Goal: Task Accomplishment & Management: Complete application form

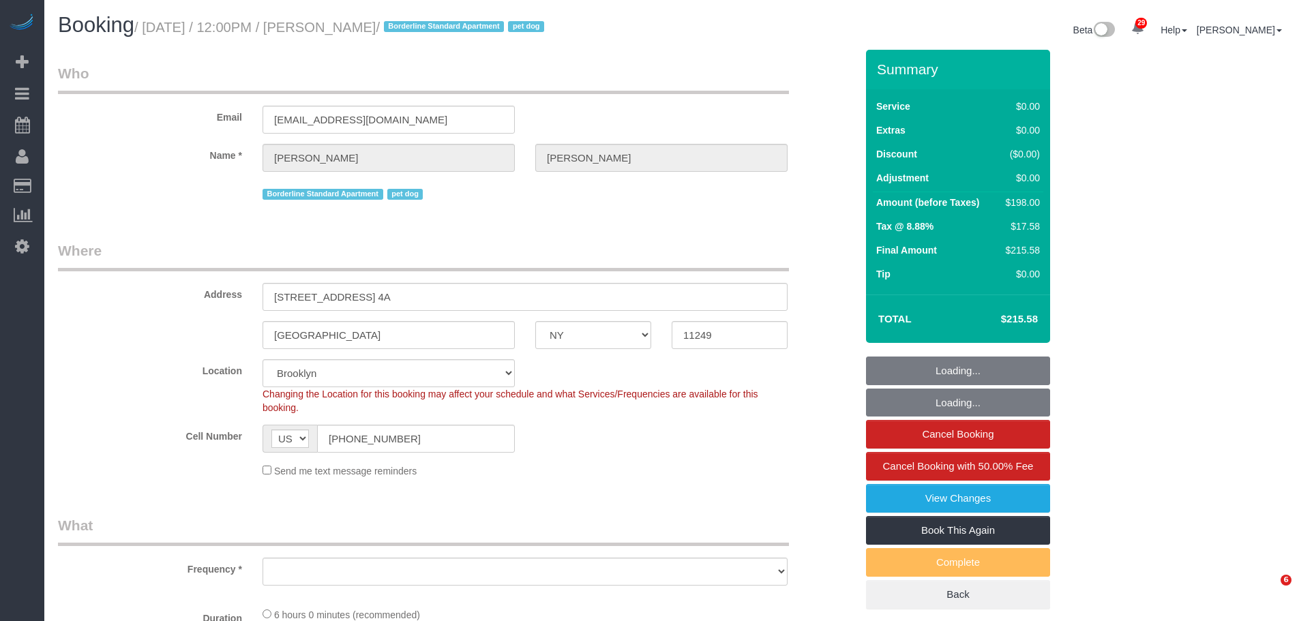
select select "NY"
select select "number:60"
select select "number:77"
select select "number:13"
select select "number:5"
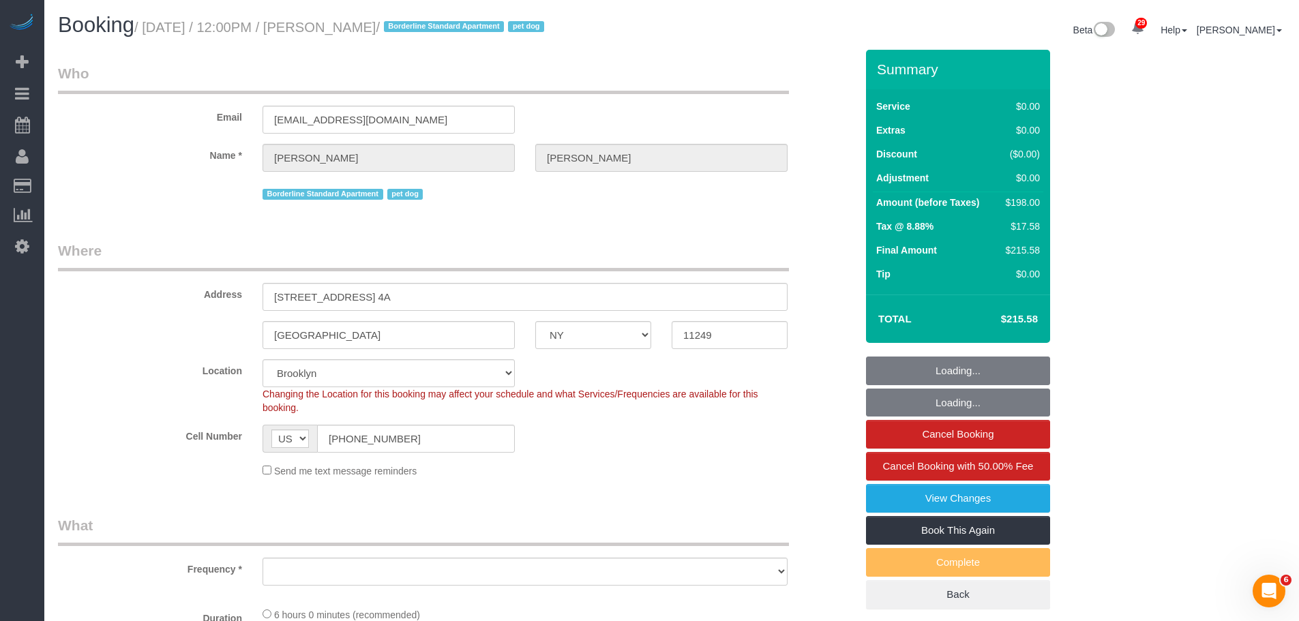
select select "object:970"
select select "spot1"
select select "object:1365"
select select "2"
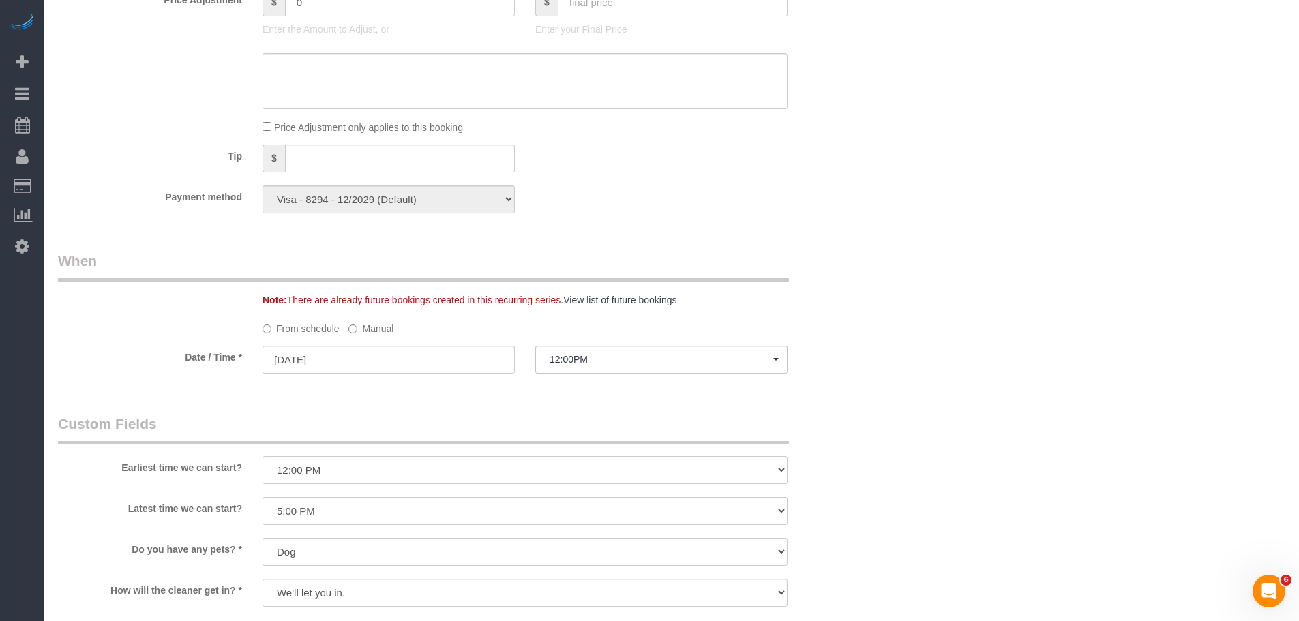
scroll to position [1296, 0]
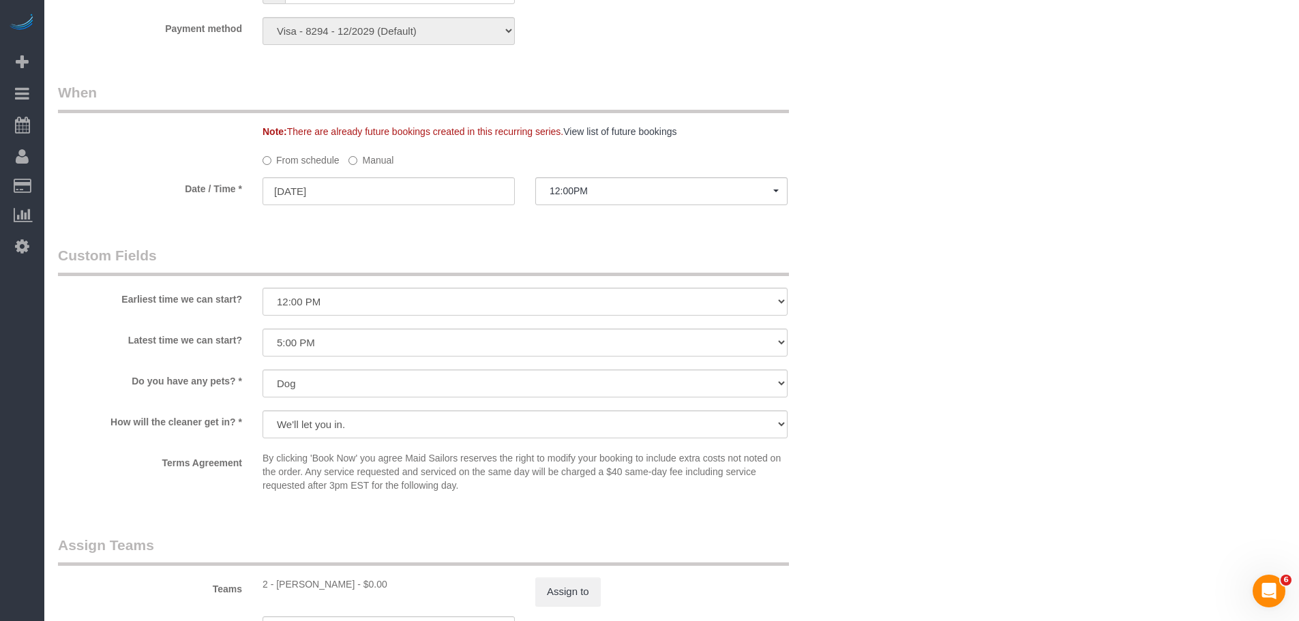
click at [576, 571] on div "Teams 2 - Eveling Mercado - $0.00 Assign to" at bounding box center [457, 570] width 818 height 71
click at [573, 578] on button "Assign to" at bounding box center [567, 592] width 65 height 29
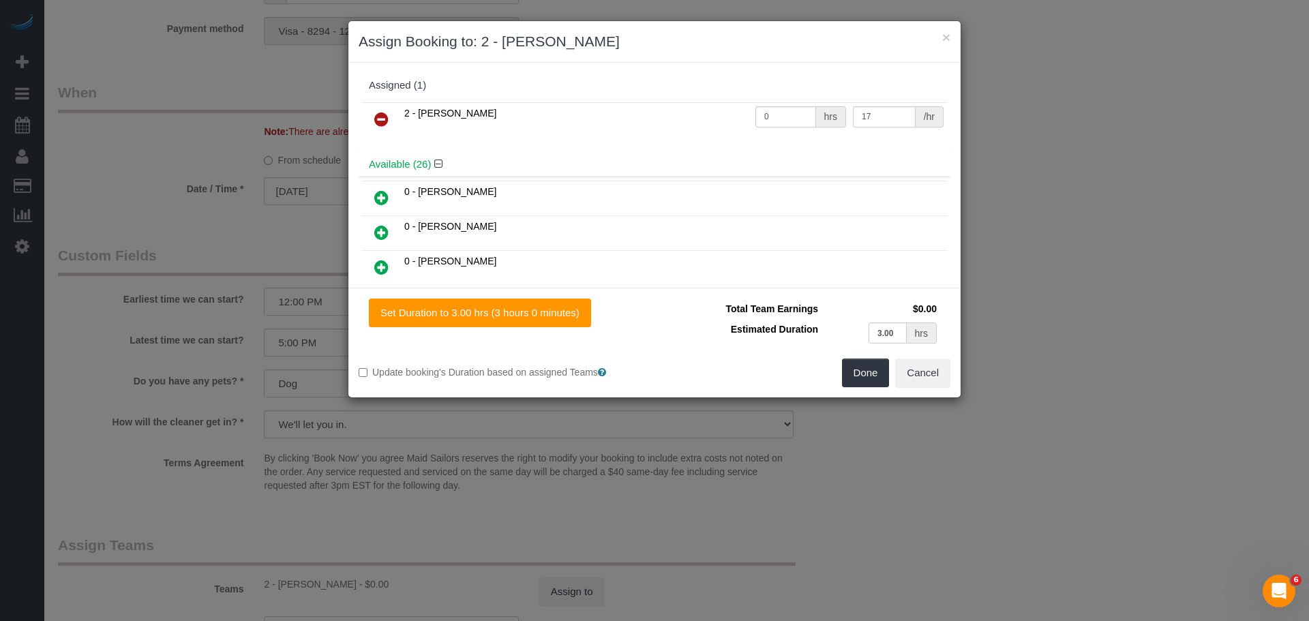
click at [382, 115] on icon at bounding box center [381, 119] width 14 height 16
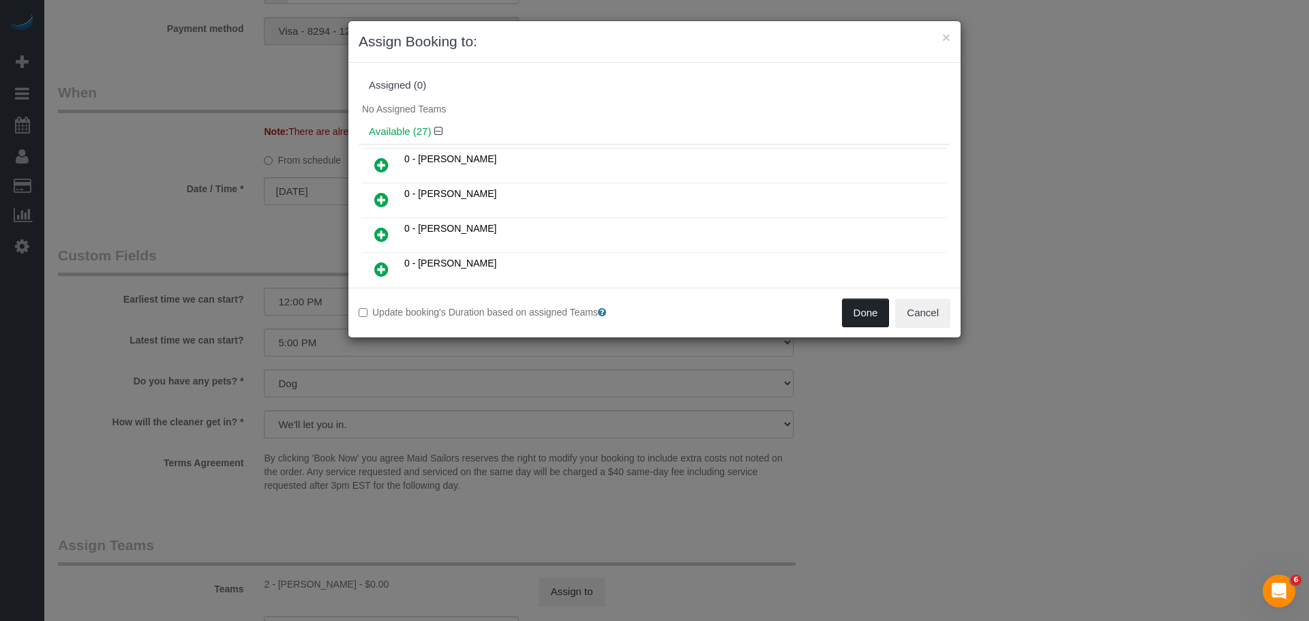
click at [866, 311] on button "Done" at bounding box center [866, 313] width 48 height 29
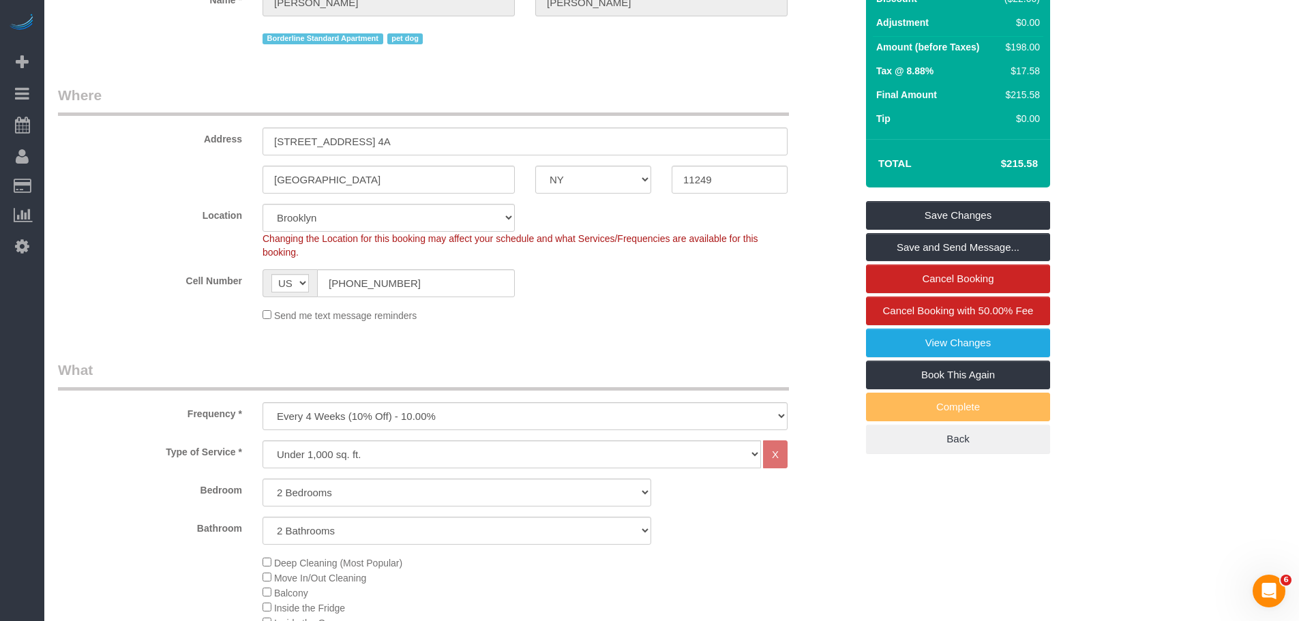
scroll to position [132, 0]
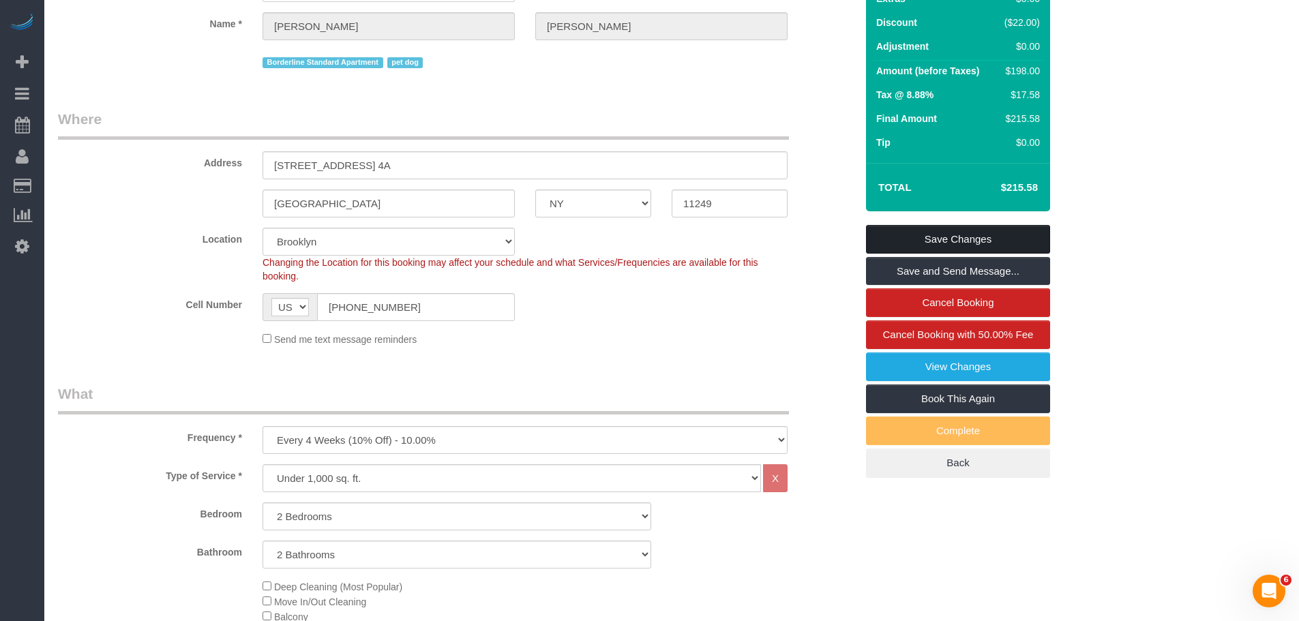
click at [957, 229] on link "Save Changes" at bounding box center [958, 239] width 184 height 29
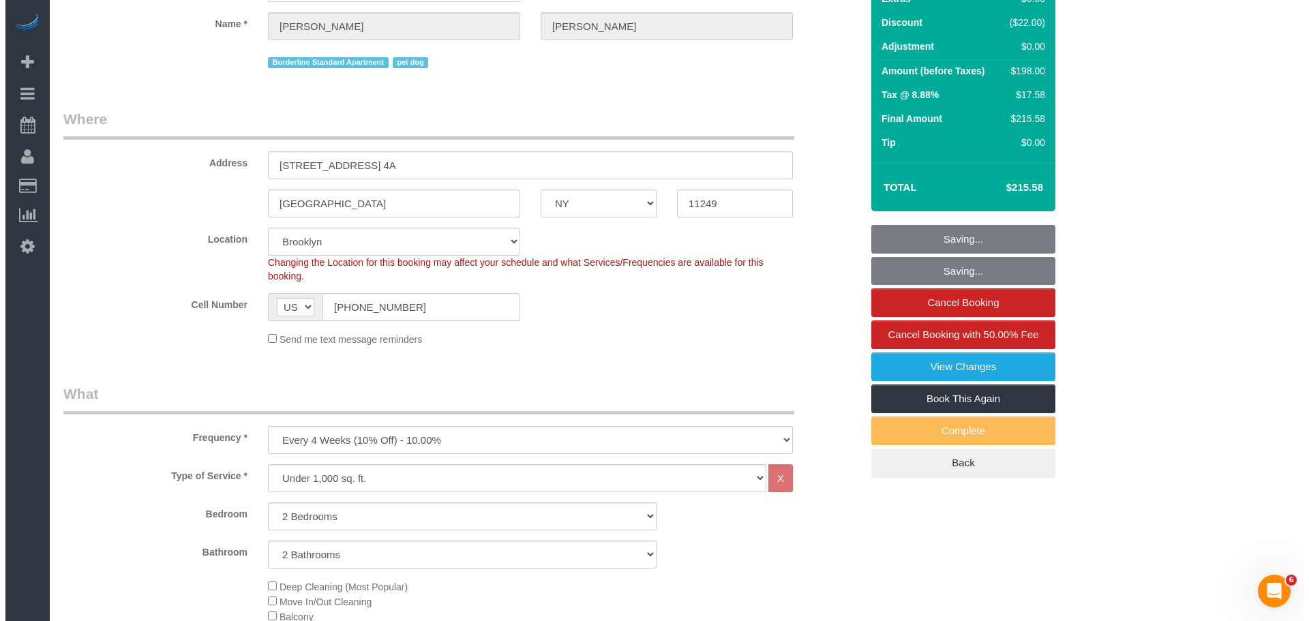
scroll to position [0, 0]
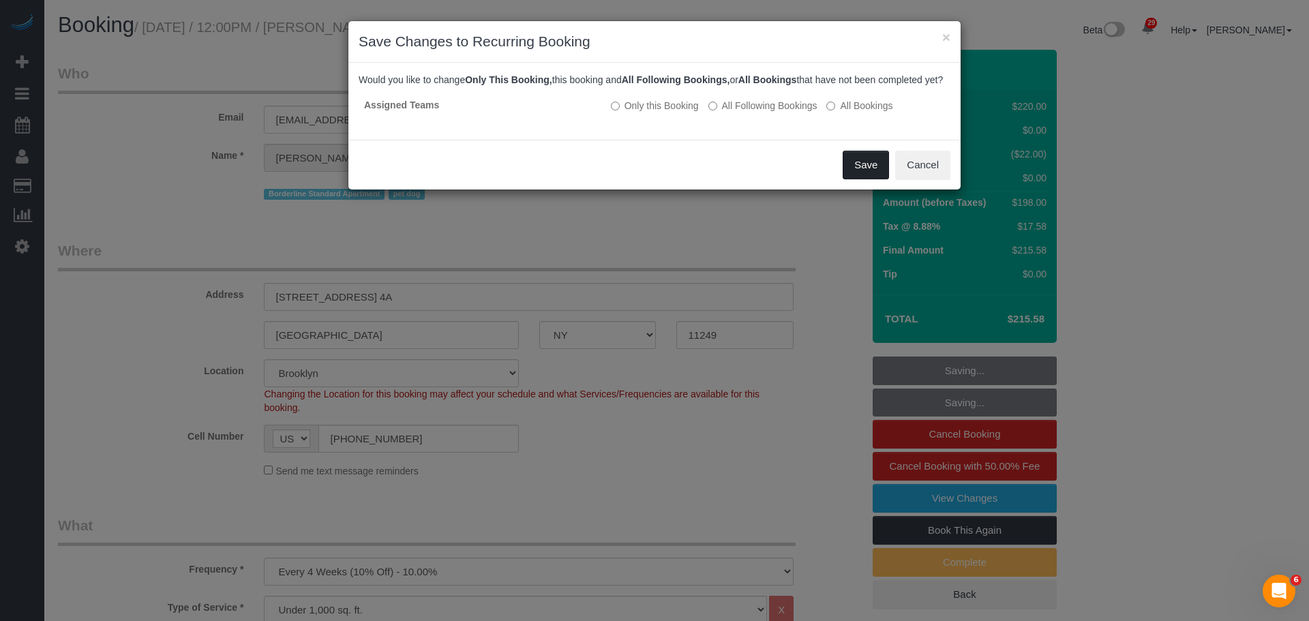
click at [856, 177] on button "Save" at bounding box center [866, 165] width 46 height 29
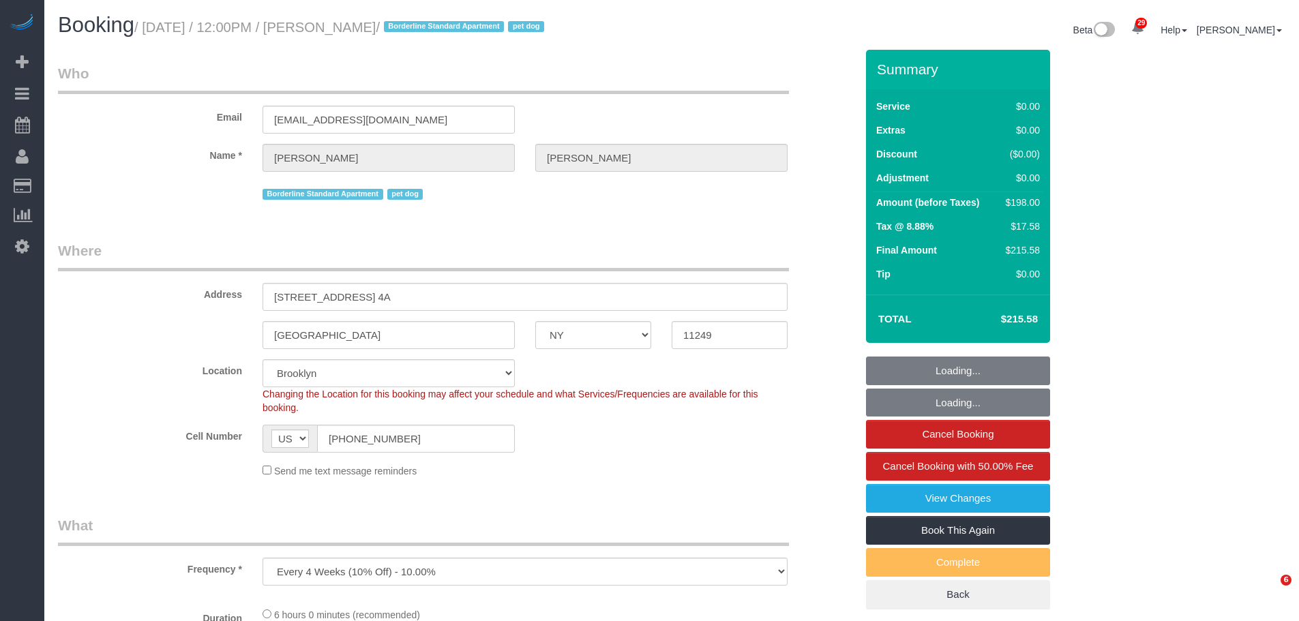
select select "NY"
select select "number:60"
select select "number:77"
select select "number:13"
select select "number:5"
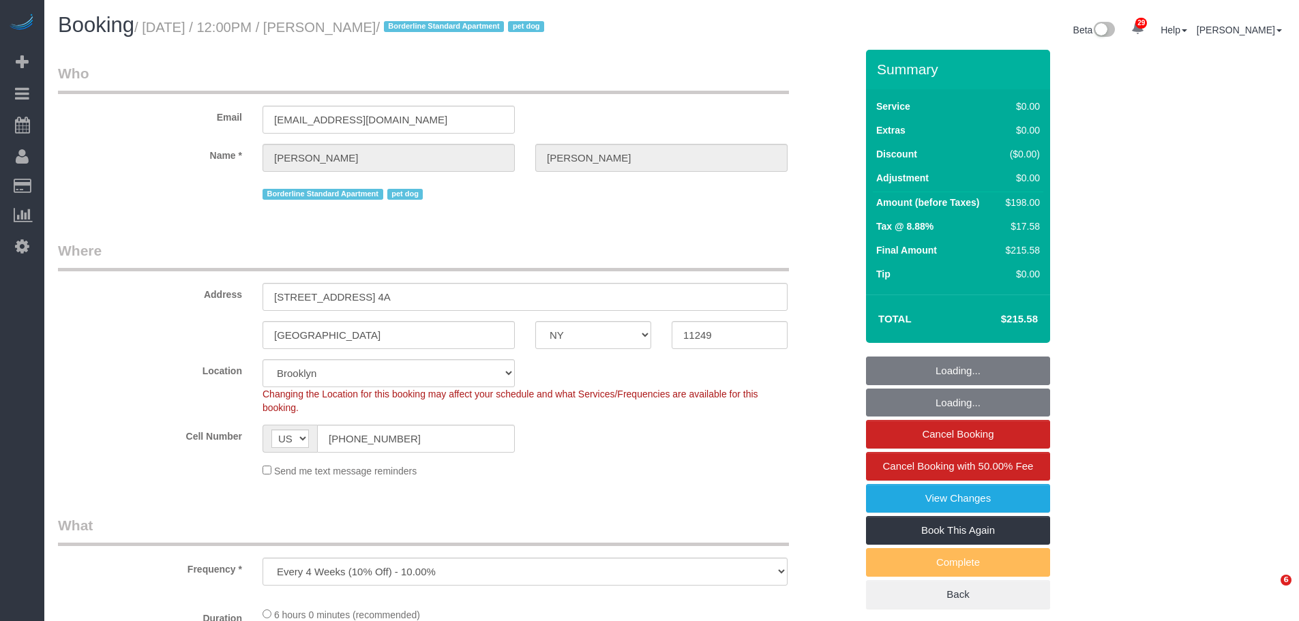
select select "object:1075"
select select "string:stripe-pm_1R4lQm4VGloSiKo7T85rLqm4"
select select "spot1"
select select "2"
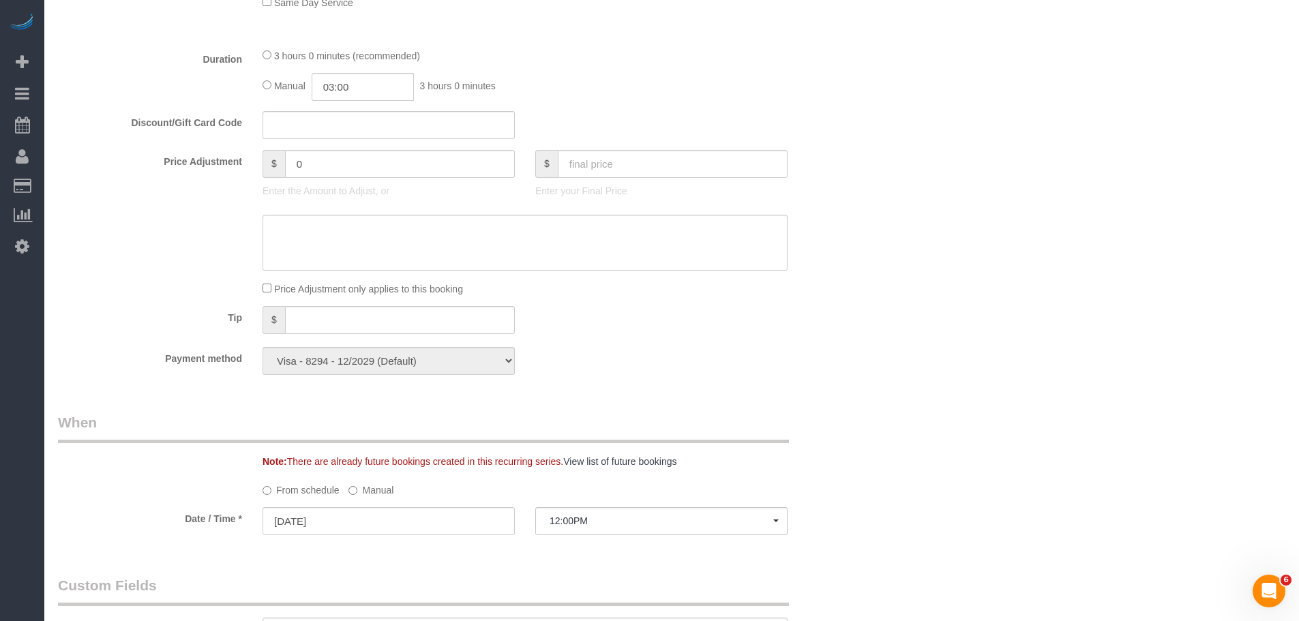
scroll to position [1091, 0]
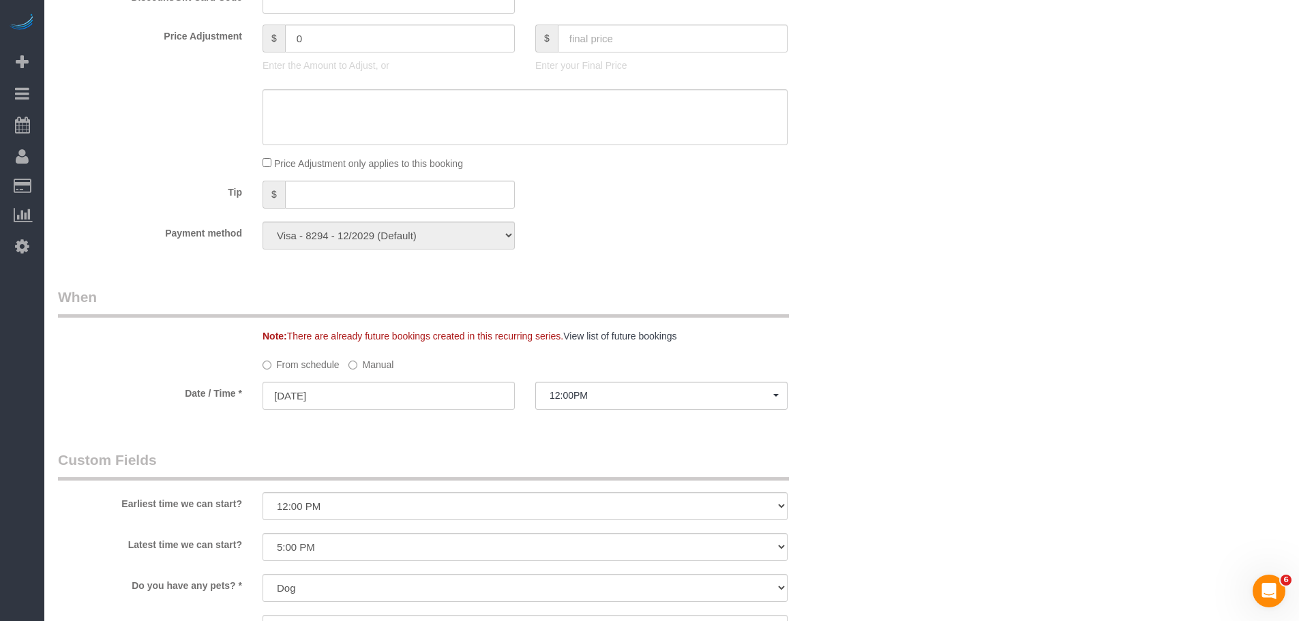
drag, startPoint x: 385, startPoint y: 364, endPoint x: 385, endPoint y: 385, distance: 21.1
click at [385, 364] on label "Manual" at bounding box center [370, 362] width 45 height 18
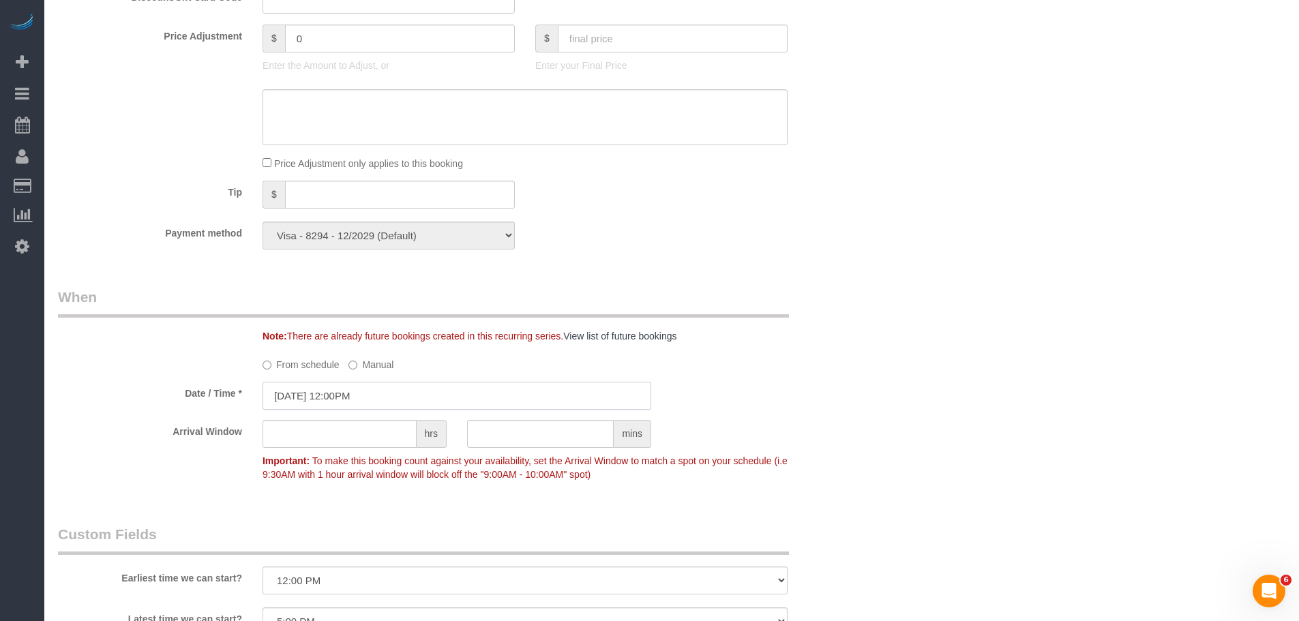
click at [383, 398] on input "09/29/2025 12:00PM" at bounding box center [457, 396] width 389 height 28
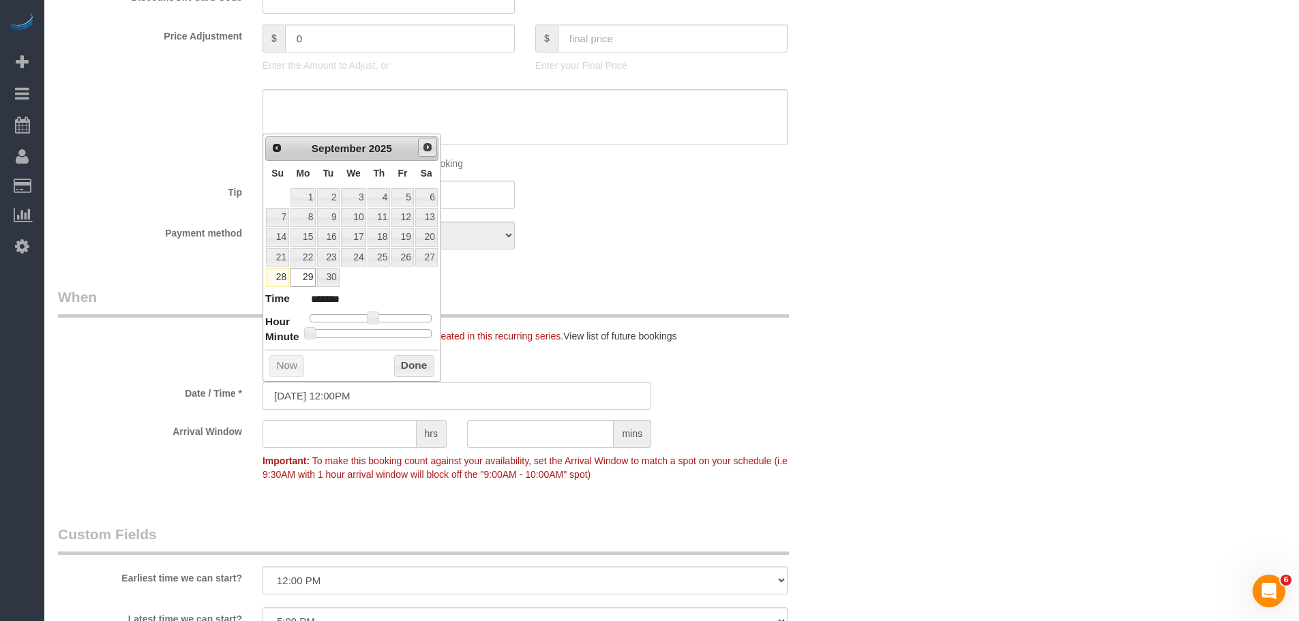
click at [423, 151] on span "Next" at bounding box center [427, 147] width 11 height 11
click at [301, 219] on link "6" at bounding box center [302, 217] width 25 height 18
type input "10/06/2025 12:00PM"
click at [412, 370] on button "Done" at bounding box center [414, 366] width 40 height 22
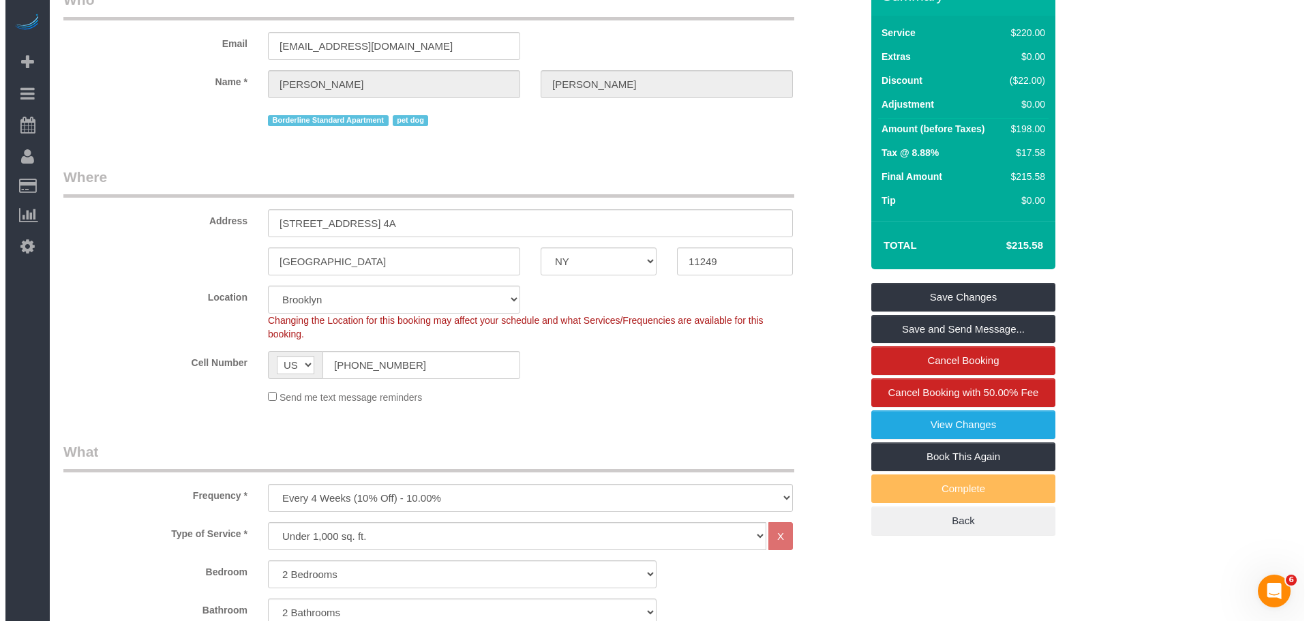
scroll to position [0, 0]
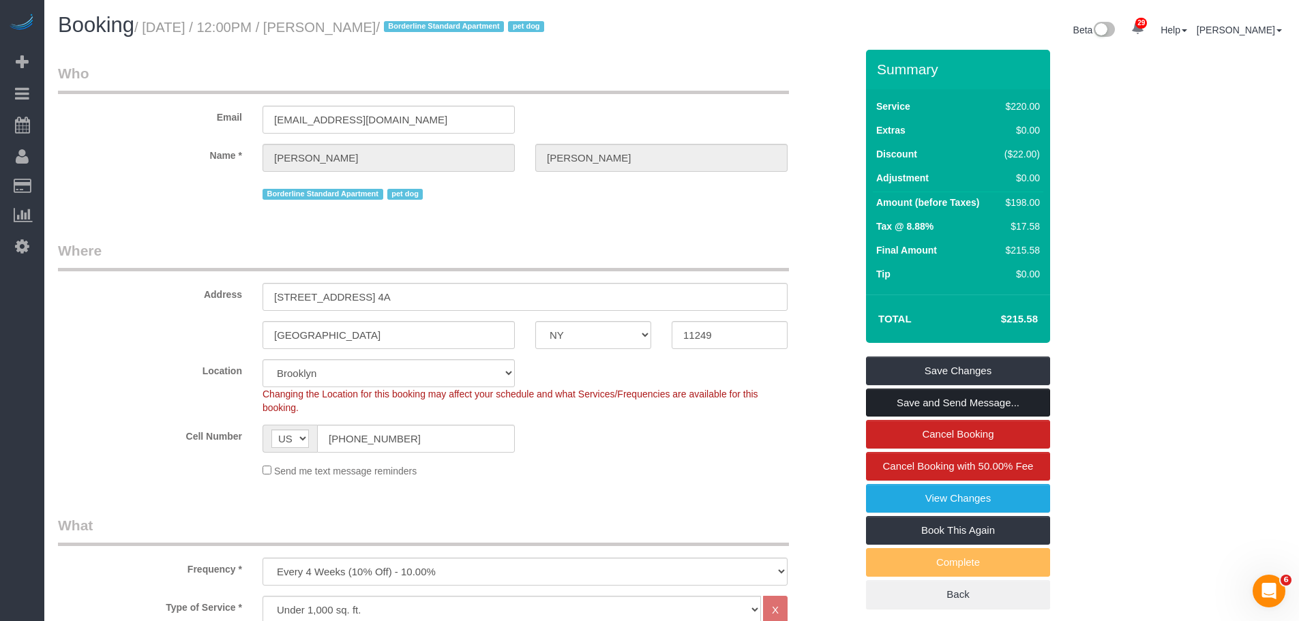
click at [971, 395] on link "Save and Send Message..." at bounding box center [958, 403] width 184 height 29
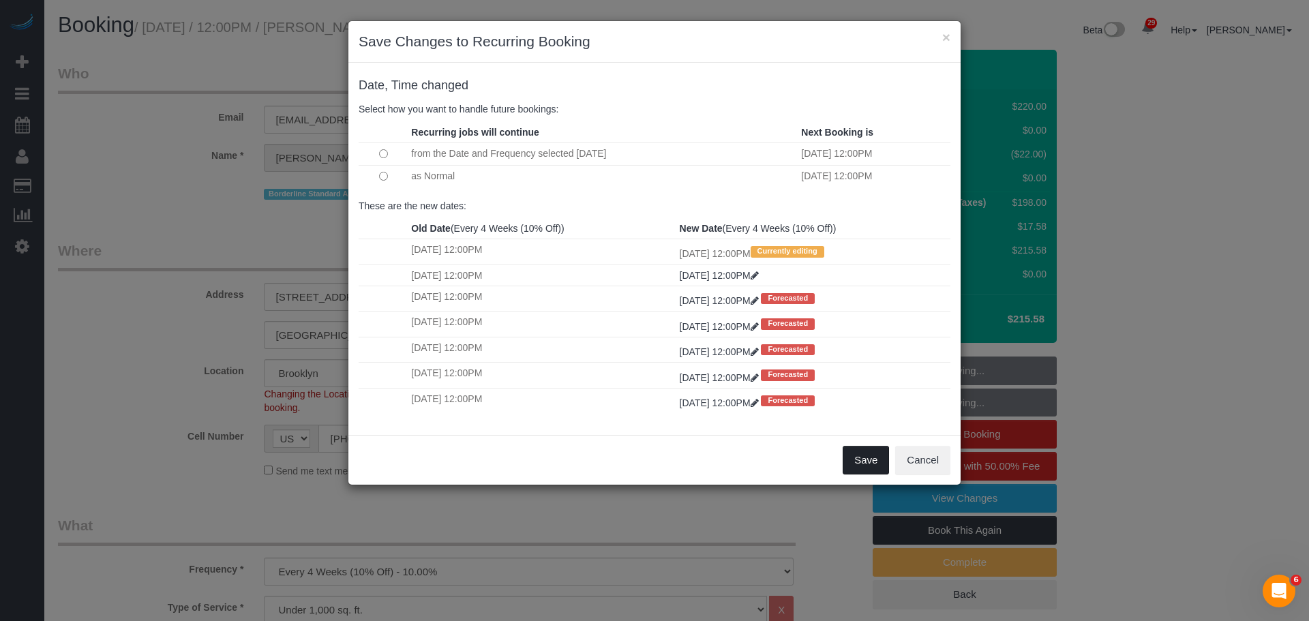
click at [865, 457] on button "Save" at bounding box center [866, 460] width 46 height 29
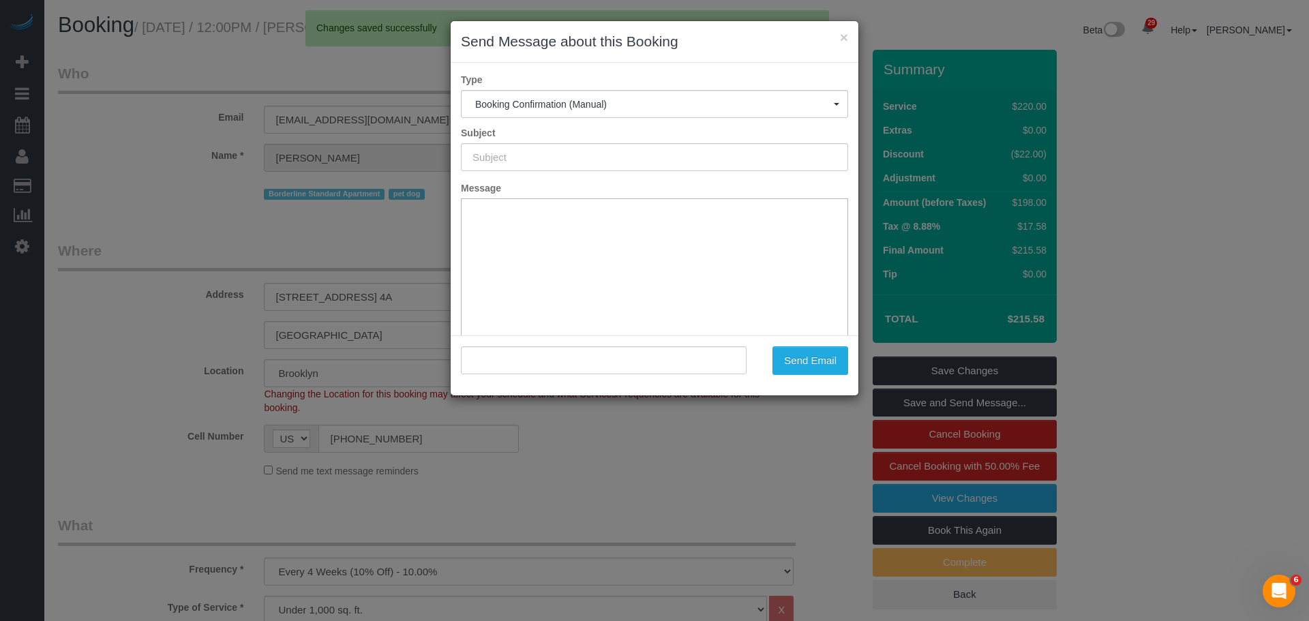
type input "Cleaning Confirmed for 10/06/2025 at 12:00pm"
type input ""Jonathan Acevedo" <jonathanmacevedo95@gmail.com>"
drag, startPoint x: 506, startPoint y: 158, endPoint x: 355, endPoint y: 164, distance: 151.5
click at [339, 163] on div "× Send Message about this Booking Type Booking Confirmation (Manual) Booking Co…" at bounding box center [654, 310] width 1309 height 621
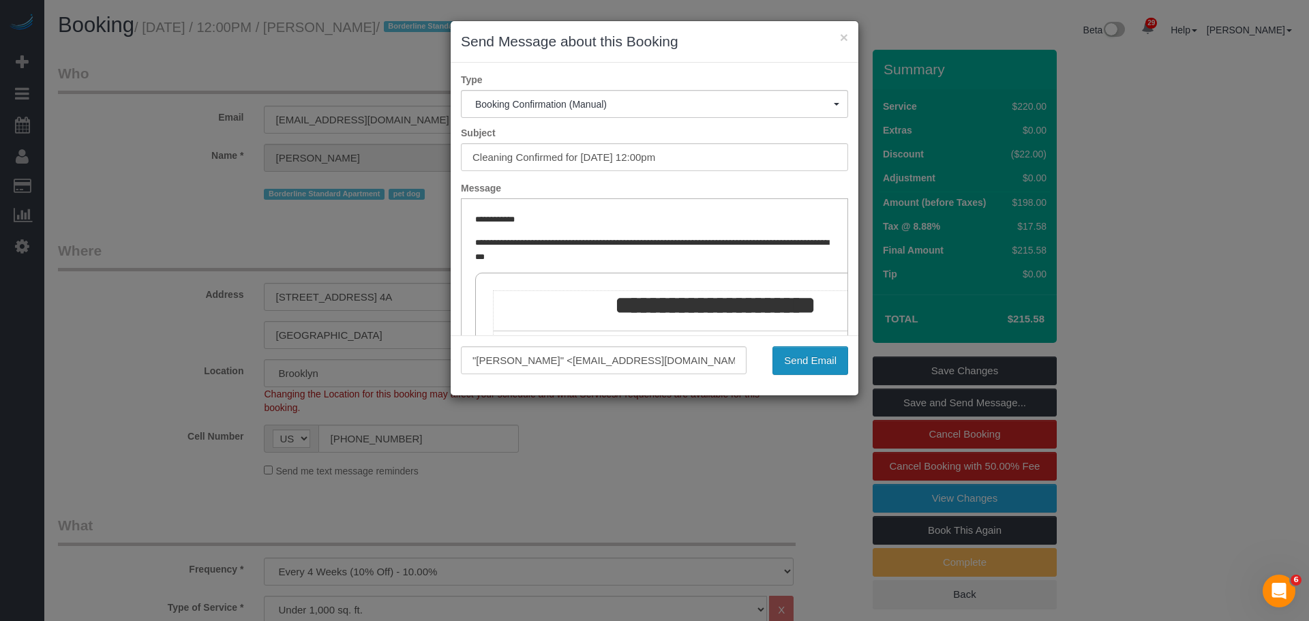
click at [820, 350] on button "Send Email" at bounding box center [811, 360] width 76 height 29
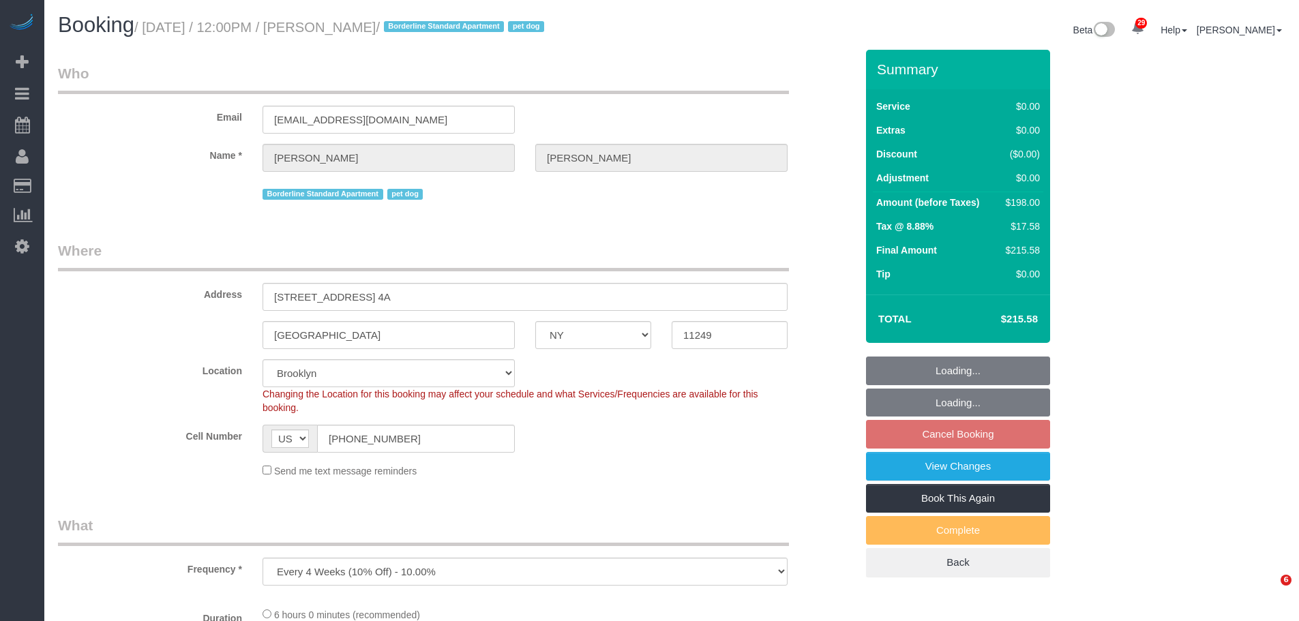
select select "NY"
select select "number:60"
select select "number:77"
select select "number:13"
select select "number:5"
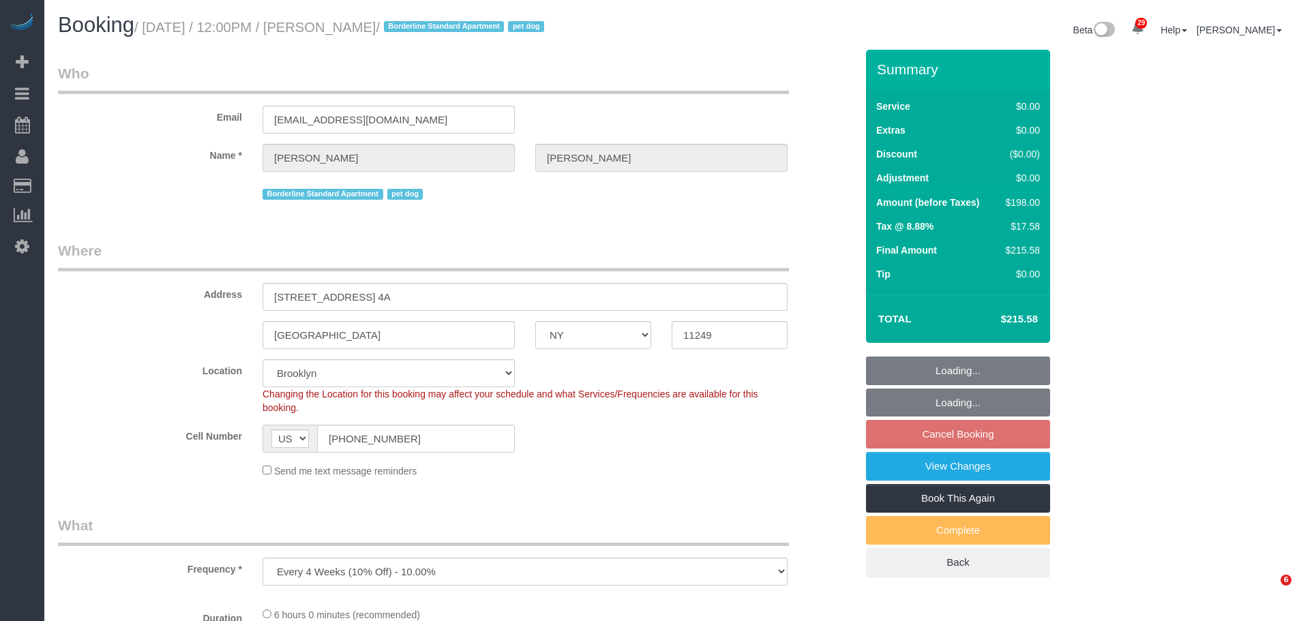
select select "object:1456"
select select "spot5"
select select "2"
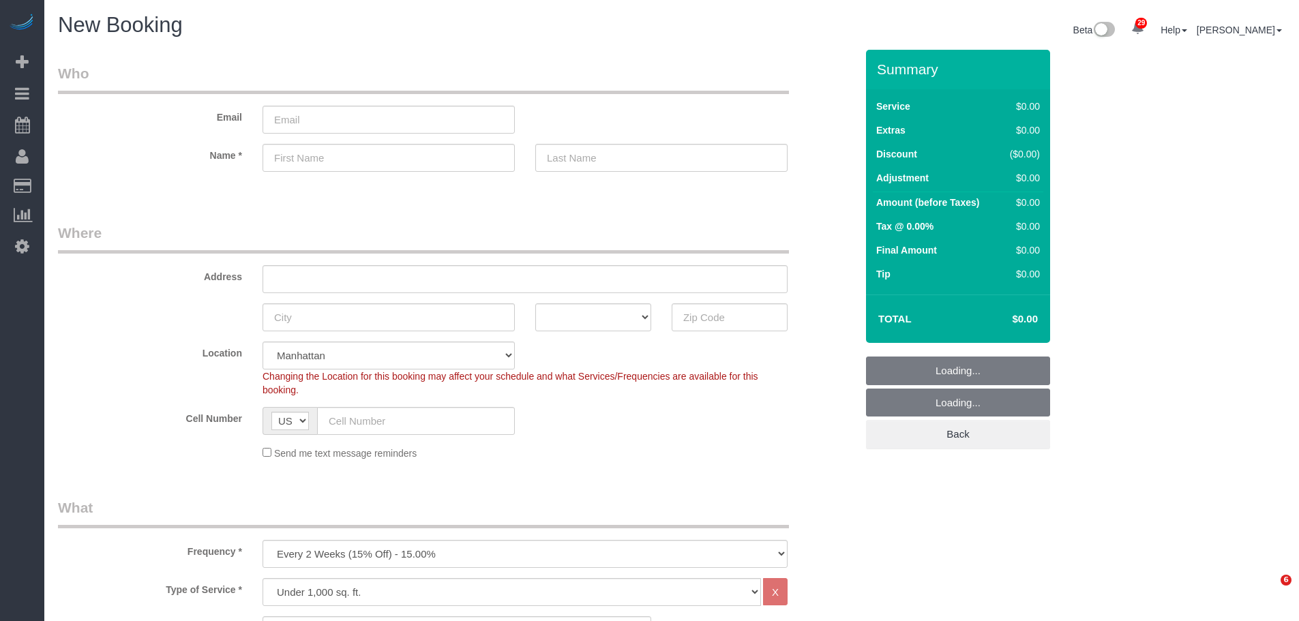
select select "number:89"
select select "number:90"
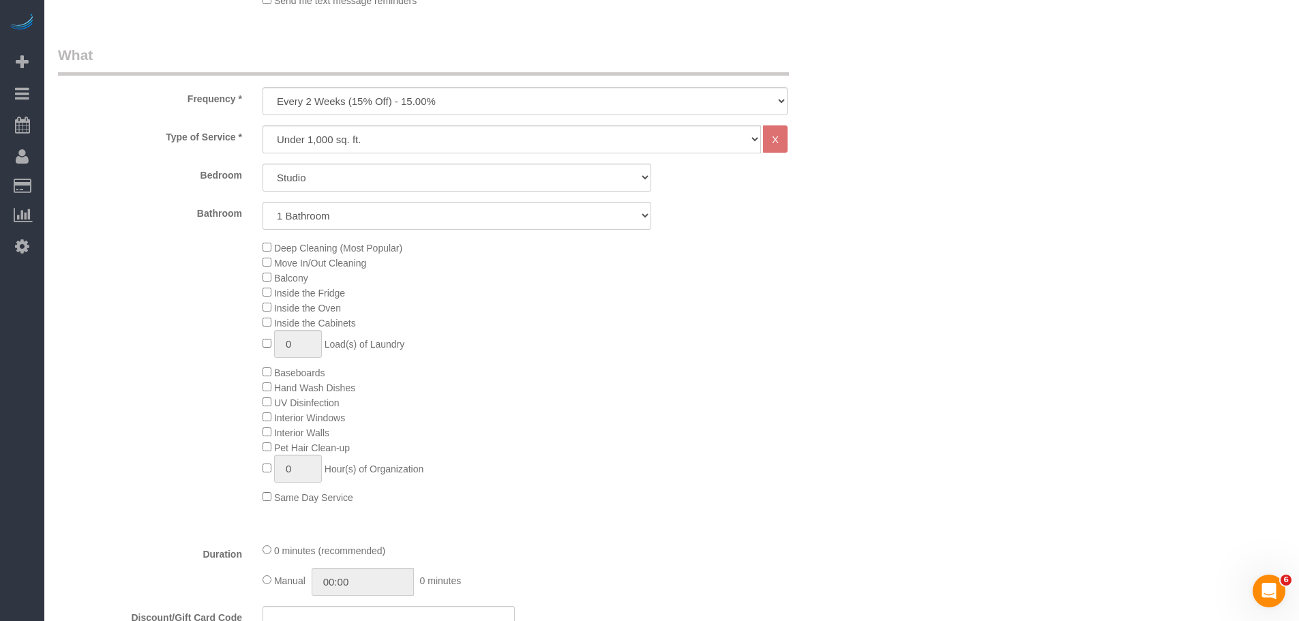
scroll to position [409, 0]
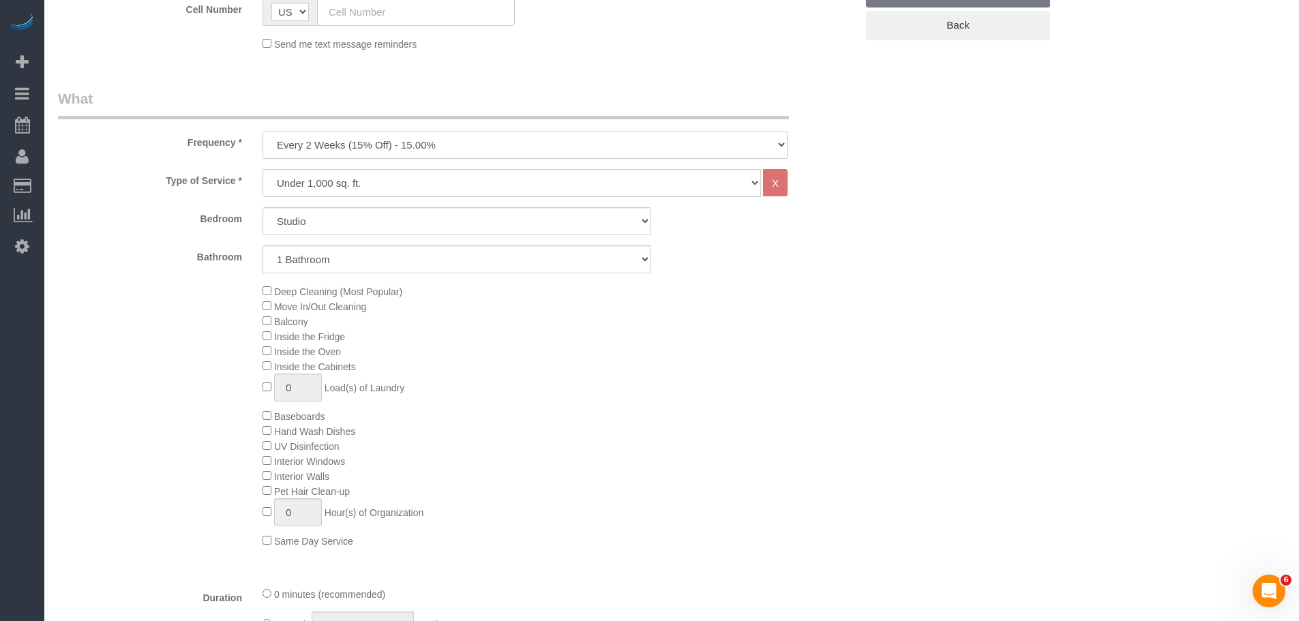
click at [509, 146] on select "One Time Weekly (20% Off) - 20.00% Every 2 Weeks (15% Off) - 15.00% Every 4 Wee…" at bounding box center [525, 145] width 525 height 28
select select "object:1646"
click at [263, 131] on select "One Time Weekly (20% Off) - 20.00% Every 2 Weeks (15% Off) - 15.00% Every 4 Wee…" at bounding box center [525, 145] width 525 height 28
drag, startPoint x: 449, startPoint y: 222, endPoint x: 444, endPoint y: 234, distance: 13.2
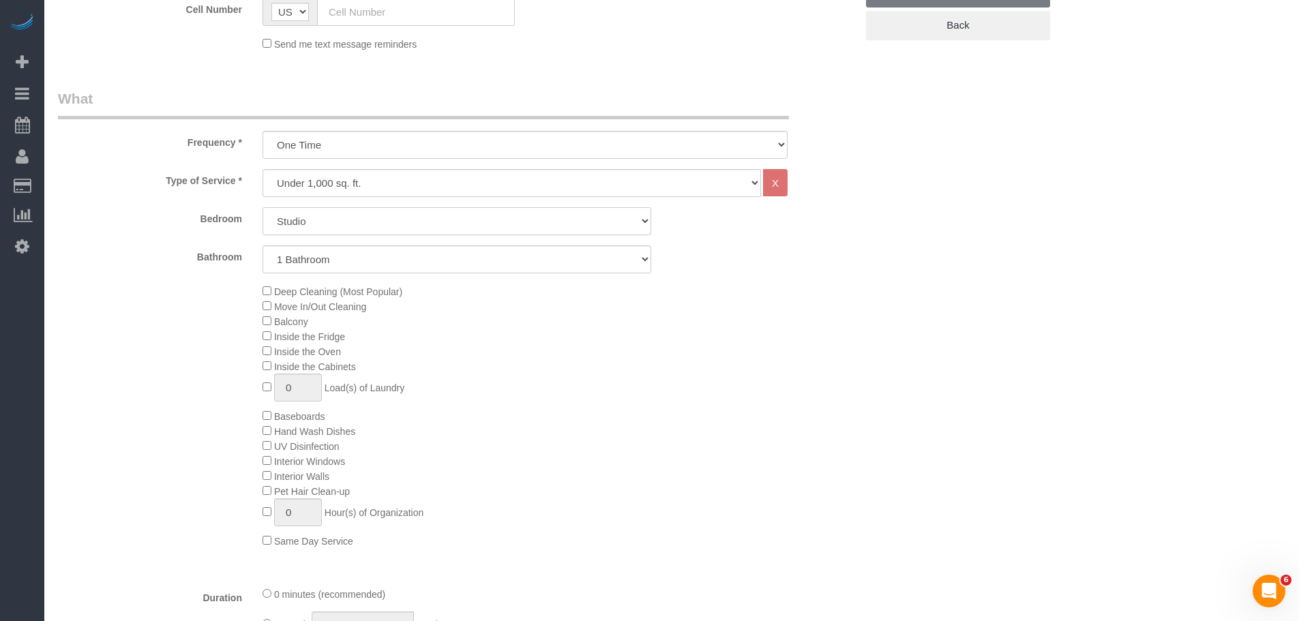
click at [449, 222] on select "Studio 1 Bedroom 2 Bedrooms 3 Bedrooms" at bounding box center [457, 221] width 389 height 28
select select "3"
click at [263, 207] on select "Studio 1 Bedroom 2 Bedrooms 3 Bedrooms" at bounding box center [457, 221] width 389 height 28
click at [424, 260] on select "1 Bathroom 2 Bathrooms" at bounding box center [457, 259] width 389 height 28
select select "2"
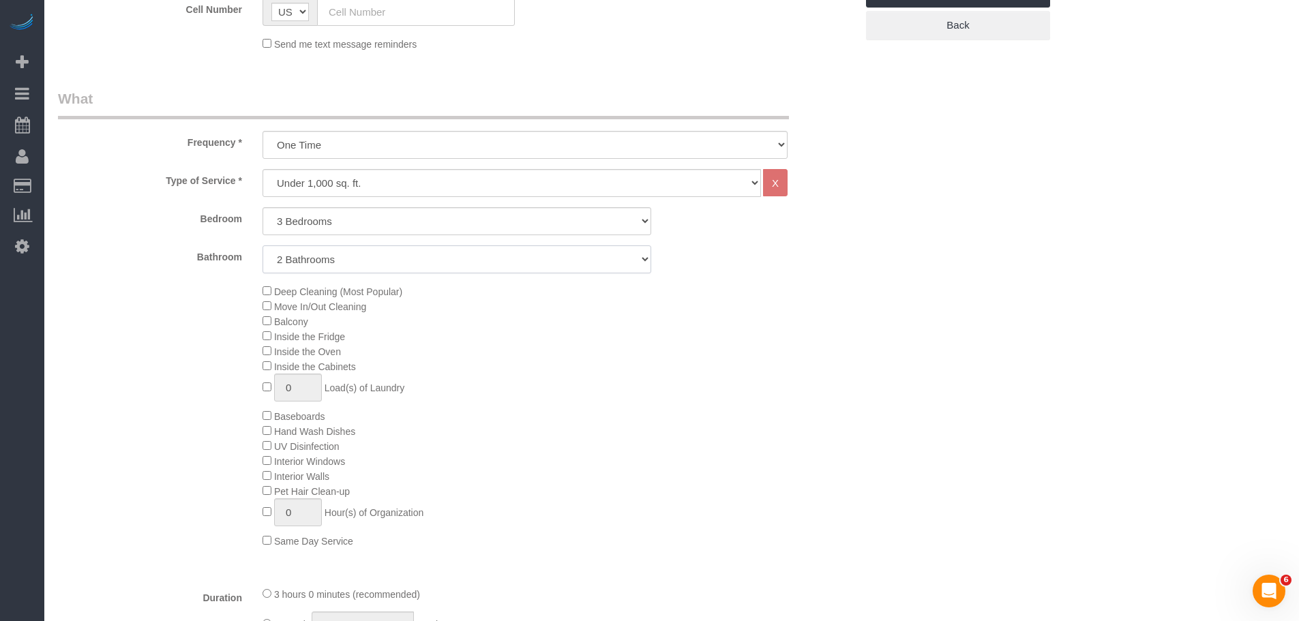
click at [263, 245] on select "1 Bathroom 2 Bathrooms" at bounding box center [457, 259] width 389 height 28
click at [764, 272] on div "Bathroom 1 Bathroom 2 Bathrooms" at bounding box center [457, 259] width 818 height 28
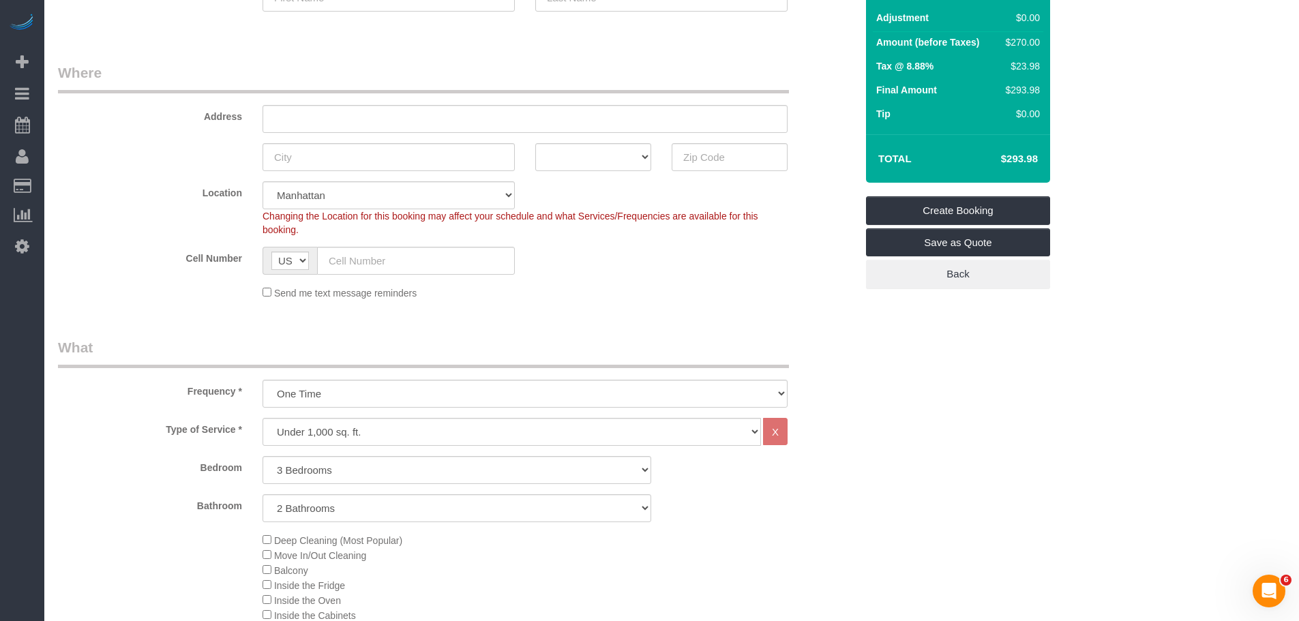
scroll to position [273, 0]
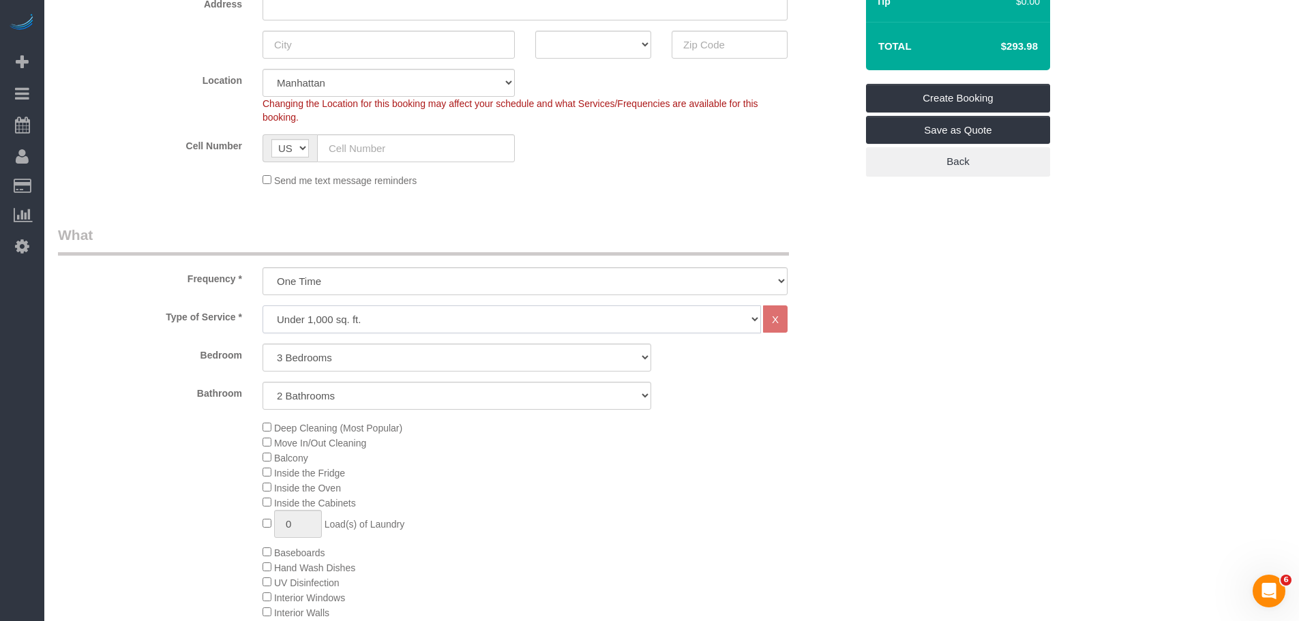
click at [469, 321] on select "Under 1,000 sq. ft. 1,001 - 1,500 sq. ft. 1,500+ sq. ft. Custom Cleaning Office…" at bounding box center [512, 319] width 498 height 28
select select "213"
click at [263, 305] on select "Under 1,000 sq. ft. 1,001 - 1,500 sq. ft. 1,500+ sq. ft. Custom Cleaning Office…" at bounding box center [512, 319] width 498 height 28
select select "1"
select select "120"
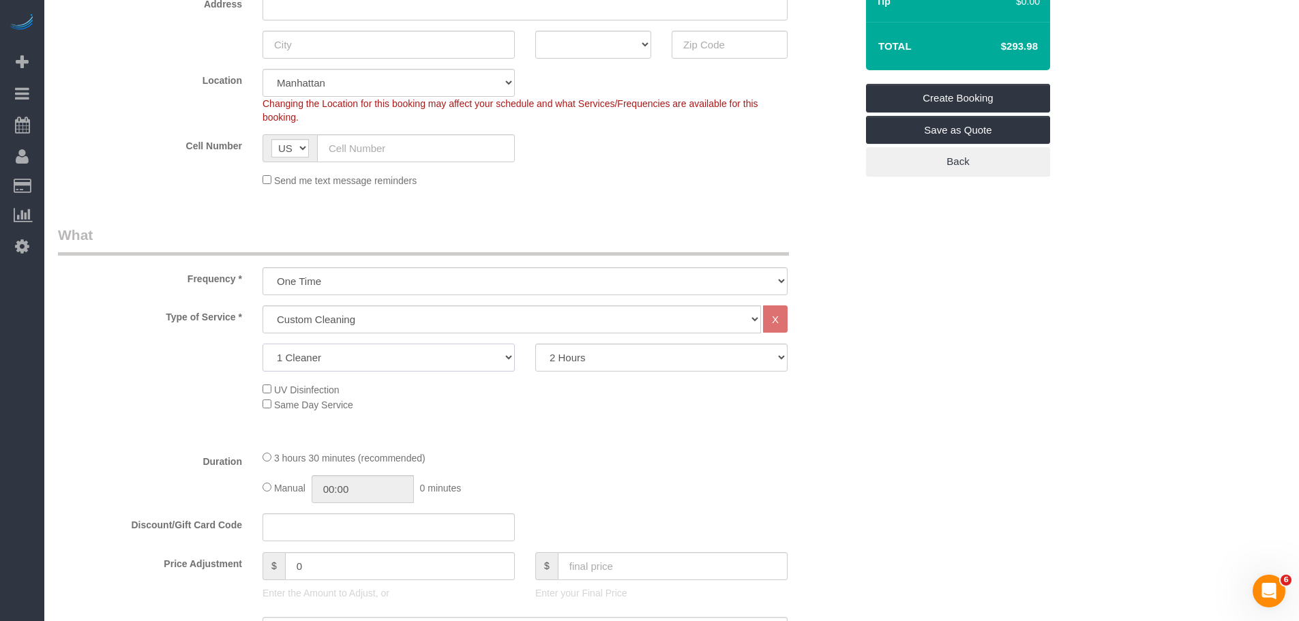
click at [391, 356] on select "1 Cleaner 2 Cleaners 3 Cleaners 4 Cleaners 5 Cleaners" at bounding box center [389, 358] width 252 height 28
select select "2"
click at [263, 344] on select "1 Cleaner 2 Cleaners 3 Cleaners 4 Cleaners 5 Cleaners" at bounding box center [389, 358] width 252 height 28
click at [586, 361] on select "2 Hours 2.5 Hours 3 Hours 3.5 Hours 4 Hours 4.5 Hours 5 Hours 5.5 Hours 6 Hours…" at bounding box center [661, 358] width 252 height 28
select select "150"
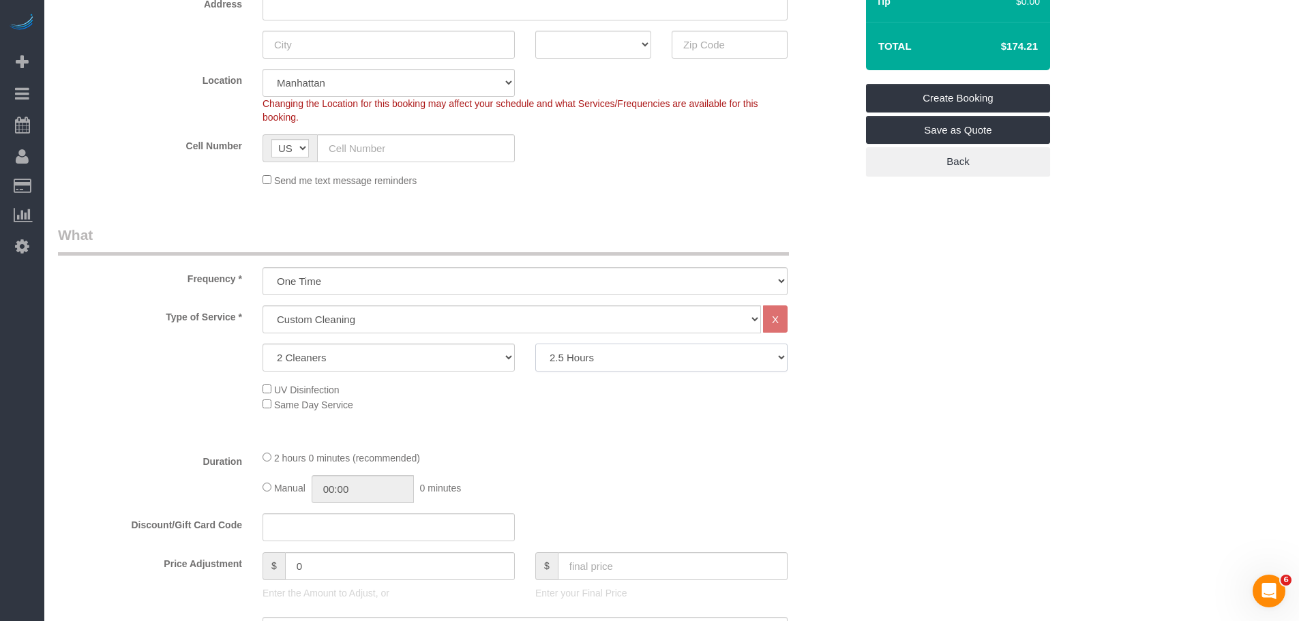
click at [535, 344] on select "2 Hours 2.5 Hours 3 Hours 3.5 Hours 4 Hours 4.5 Hours 5 Hours 5.5 Hours 6 Hours…" at bounding box center [661, 358] width 252 height 28
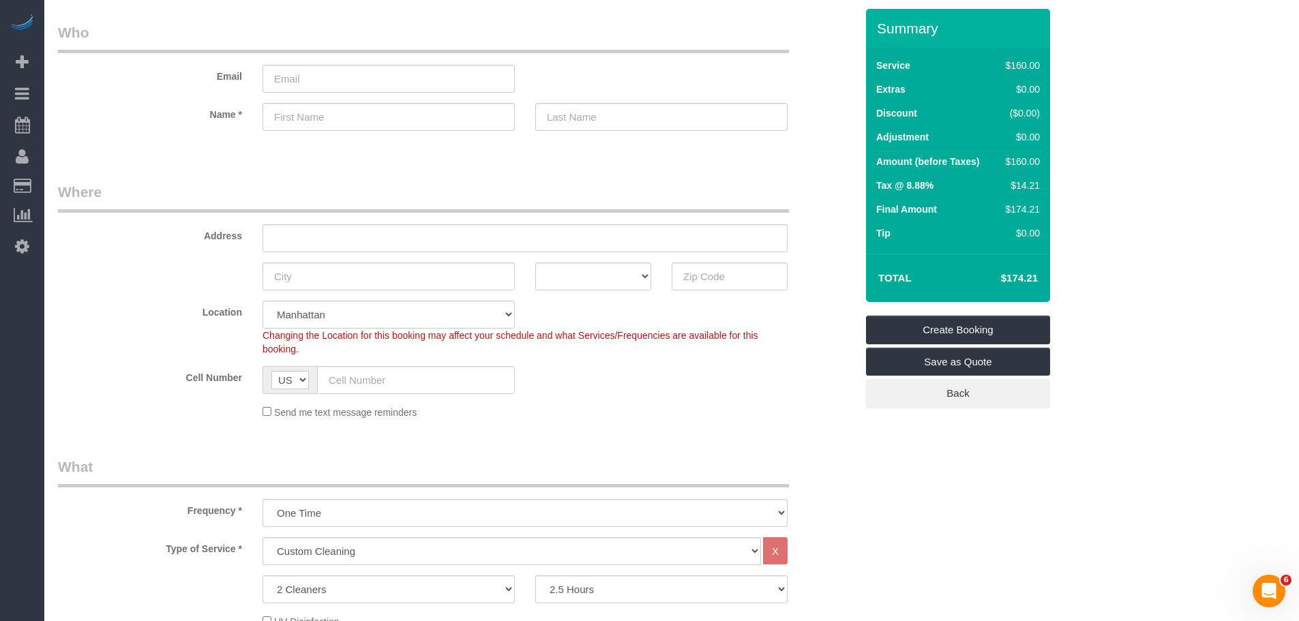
scroll to position [0, 0]
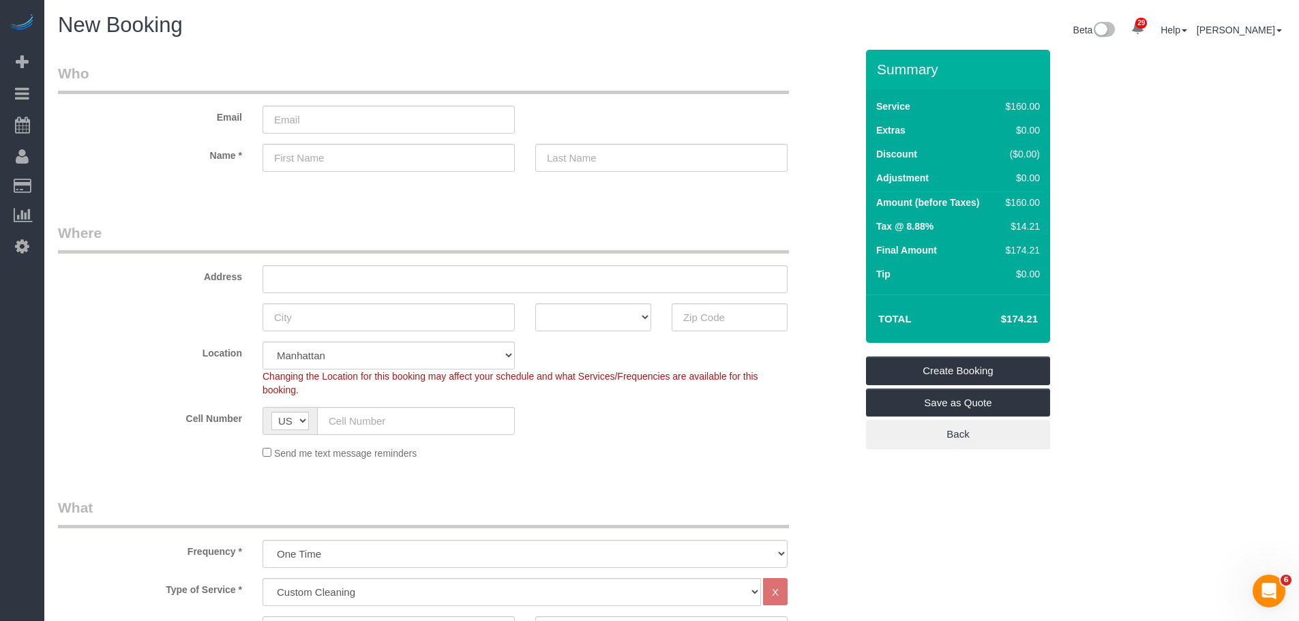
click at [683, 188] on fieldset "Who Email Name *" at bounding box center [457, 129] width 798 height 132
drag, startPoint x: 997, startPoint y: 319, endPoint x: 1036, endPoint y: 319, distance: 39.5
click at [1036, 319] on h4 "$435.52" at bounding box center [999, 320] width 78 height 12
copy h4 "$435.52"
